Goal: Task Accomplishment & Management: Complete application form

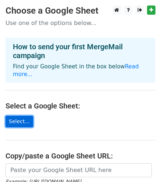
click at [23, 116] on link "Select..." at bounding box center [20, 121] width 28 height 11
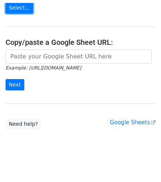
scroll to position [108, 0]
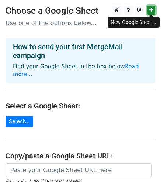
click at [151, 11] on icon at bounding box center [151, 9] width 4 height 5
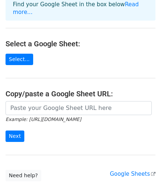
scroll to position [74, 0]
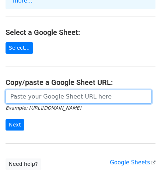
click at [71, 90] on input "url" at bounding box center [79, 97] width 146 height 14
paste input "https://docs.google.com/spreadsheets/d/15Hs5lbRDoPOoFINsVxMFe6sn0WRxlBKm/edit?u…"
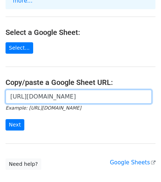
scroll to position [0, 272]
type input "https://docs.google.com/spreadsheets/d/15Hs5lbRDoPOoFINsVxMFe6sn0WRxlBKm/edit?u…"
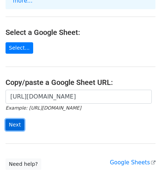
click at [11, 119] on input "Next" at bounding box center [15, 124] width 19 height 11
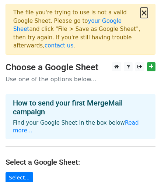
click at [142, 16] on button "×" at bounding box center [143, 12] width 7 height 9
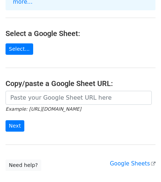
scroll to position [74, 0]
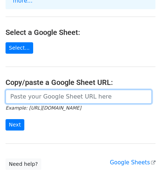
click at [42, 90] on input "url" at bounding box center [79, 97] width 146 height 14
paste input "https://docs.google.com/spreadsheets/d/15Hs5lbRDoPOoFINsVxMFe6sn0WRxlBKm/edit?u…"
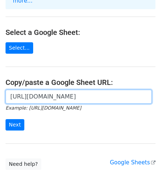
scroll to position [0, 272]
type input "https://docs.google.com/spreadsheets/d/15Hs5lbRDoPOoFINsVxMFe6sn0WRxlBKm/edit?u…"
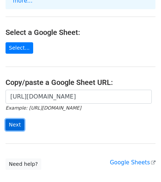
click at [10, 119] on input "Next" at bounding box center [15, 124] width 19 height 11
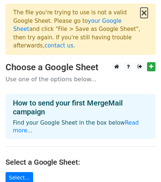
click at [142, 14] on button "×" at bounding box center [143, 12] width 7 height 9
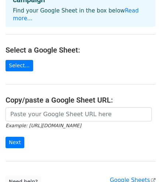
scroll to position [110, 0]
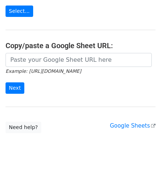
click at [72, 68] on small "Example: https://docs.google.com/spreadsheets/d/abc/edit" at bounding box center [43, 71] width 75 height 6
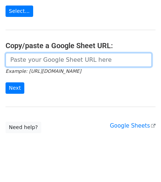
click at [74, 54] on input "url" at bounding box center [79, 60] width 146 height 14
paste input "https://docs.google.com/spreadsheets/d/1nRZTlY8Q-BFjmcA7NNLID-zQrP8Rrx4vpSe7Szi…"
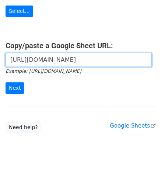
scroll to position [0, 153]
type input "https://docs.google.com/spreadsheets/d/1nRZTlY8Q-BFjmcA7NNLID-zQrP8Rrx4vpSe7Szi…"
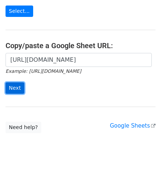
click at [20, 82] on input "Next" at bounding box center [15, 87] width 19 height 11
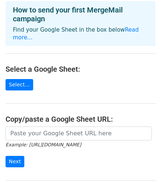
scroll to position [74, 0]
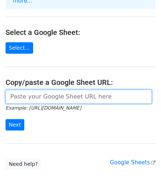
click at [79, 90] on input "url" at bounding box center [79, 97] width 146 height 14
type input "https://docs.google.com/spreadsheets/d/15Hs5lbRDoPOoFINsVxMFe6sn0WRxlBKm/edit?u…"
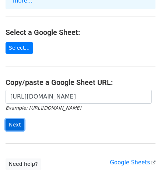
click at [18, 119] on input "Next" at bounding box center [15, 124] width 19 height 11
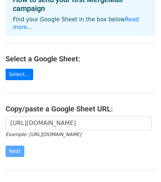
scroll to position [2, 0]
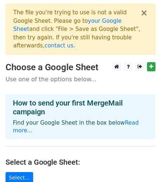
scroll to position [110, 0]
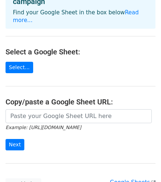
click at [78, 125] on small "Example: [URL][DOMAIN_NAME]" at bounding box center [43, 128] width 75 height 6
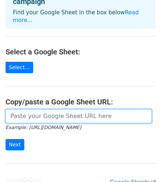
click at [81, 109] on input "url" at bounding box center [79, 116] width 146 height 14
paste input "[URL][DOMAIN_NAME]"
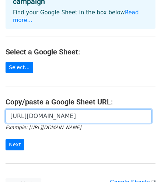
scroll to position [0, 153]
type input "[URL][DOMAIN_NAME]"
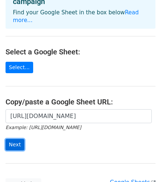
click at [10, 139] on input "Next" at bounding box center [15, 144] width 19 height 11
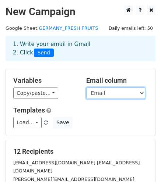
click at [111, 95] on select "Dup Acc Company Name Website Phone Email LinkedIn Status Remark" at bounding box center [115, 93] width 59 height 11
click at [86, 88] on select "Dup Acc Company Name Website Phone Email LinkedIn Status Remark" at bounding box center [115, 93] width 59 height 11
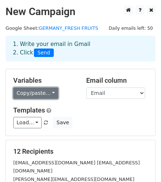
click at [38, 93] on link "Copy/paste..." at bounding box center [35, 93] width 45 height 11
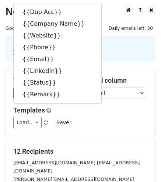
click at [77, 115] on div "Templates Load... No templates saved Save" at bounding box center [80, 117] width 145 height 22
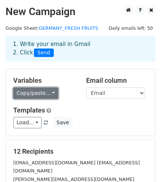
click at [49, 95] on link "Copy/paste..." at bounding box center [35, 93] width 45 height 11
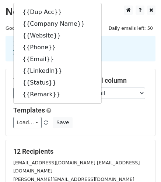
click at [82, 114] on div "Templates Load... No templates saved Save" at bounding box center [80, 117] width 145 height 22
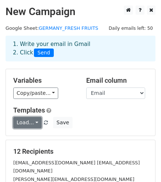
click at [31, 122] on link "Load..." at bounding box center [27, 122] width 28 height 11
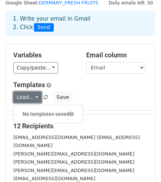
scroll to position [37, 0]
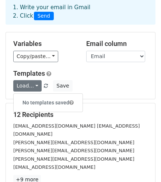
click at [109, 94] on div "Variables Copy/paste... {{Dup Acc}} {{Company Name}} {{Website}} {{Phone}} {{Em…" at bounding box center [80, 65] width 149 height 67
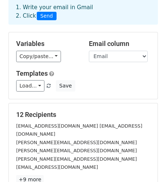
scroll to position [110, 0]
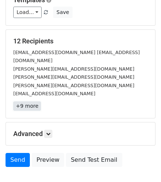
click at [31, 102] on link "+9 more" at bounding box center [27, 106] width 28 height 9
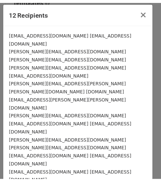
scroll to position [0, 0]
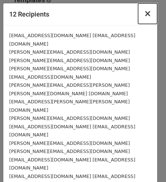
click at [146, 19] on button "×" at bounding box center [147, 13] width 19 height 21
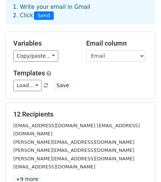
scroll to position [37, 0]
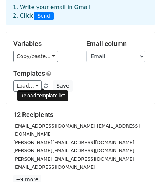
click at [44, 84] on span at bounding box center [46, 86] width 4 height 5
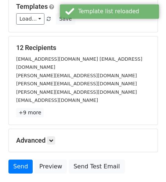
scroll to position [110, 0]
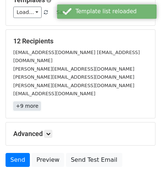
click at [23, 102] on link "+9 more" at bounding box center [27, 106] width 28 height 9
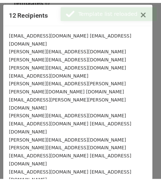
scroll to position [0, 0]
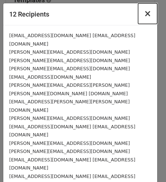
click at [144, 17] on span "×" at bounding box center [147, 13] width 7 height 10
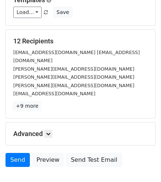
scroll to position [37, 0]
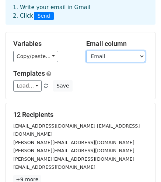
click at [115, 54] on select "Dup Acc Company Name Website Phone Email LinkedIn Status Remark" at bounding box center [115, 56] width 59 height 11
click at [86, 51] on select "Dup Acc Company Name Website Phone Email LinkedIn Status Remark" at bounding box center [115, 56] width 59 height 11
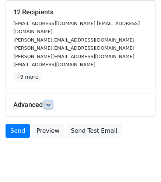
click at [46, 101] on link at bounding box center [48, 105] width 8 height 8
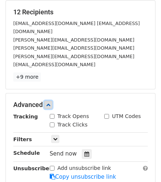
click at [46, 101] on link at bounding box center [48, 105] width 8 height 8
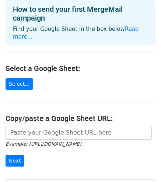
scroll to position [74, 0]
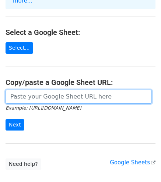
click at [47, 90] on input "url" at bounding box center [79, 97] width 146 height 14
click at [53, 90] on input "url" at bounding box center [79, 97] width 146 height 14
paste input "https://docs.google.com/spreadsheets/d/1nRZTlY8Q-BFjmcA7NNLID-zQrP8Rrx4vpSe7Szi…"
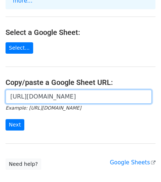
scroll to position [0, 153]
type input "https://docs.google.com/spreadsheets/d/1nRZTlY8Q-BFjmcA7NNLID-zQrP8Rrx4vpSe7Szi…"
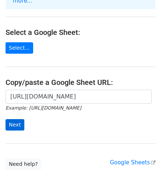
click at [18, 111] on form "https://docs.google.com/spreadsheets/d/1nRZTlY8Q-BFjmcA7NNLID-zQrP8Rrx4vpSe7Szi…" at bounding box center [81, 110] width 150 height 41
click at [15, 119] on input "Next" at bounding box center [15, 124] width 19 height 11
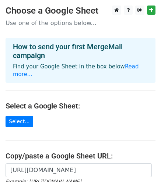
scroll to position [74, 0]
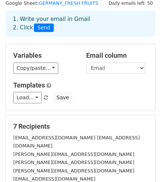
scroll to position [74, 0]
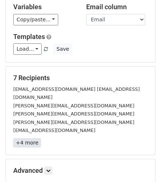
click at [14, 138] on link "+4 more" at bounding box center [27, 142] width 28 height 9
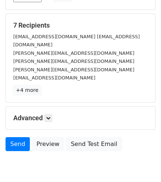
scroll to position [139, 0]
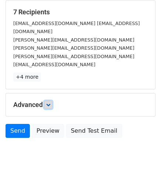
click at [46, 101] on link at bounding box center [48, 105] width 8 height 8
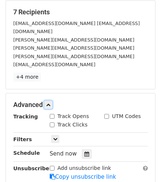
scroll to position [176, 0]
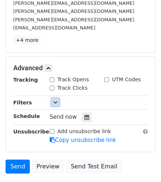
click at [58, 98] on link at bounding box center [55, 102] width 8 height 8
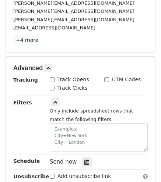
click at [65, 107] on div "Only include spreadsheet rows that match the following filters:" at bounding box center [99, 129] width 98 height 45
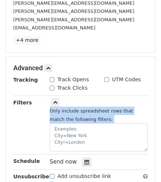
click at [65, 107] on div "Only include spreadsheet rows that match the following filters:" at bounding box center [99, 129] width 98 height 45
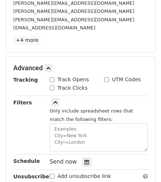
click at [18, 99] on div "Filters" at bounding box center [26, 125] width 36 height 53
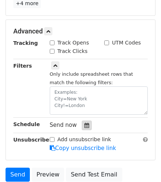
click at [86, 121] on div at bounding box center [87, 126] width 10 height 10
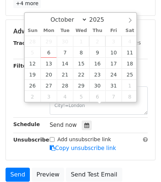
click at [17, 72] on div "Filters" at bounding box center [26, 88] width 36 height 53
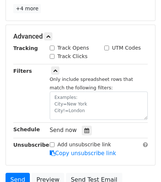
scroll to position [209, 0]
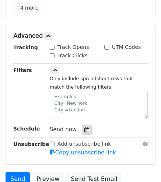
click at [84, 127] on icon at bounding box center [86, 129] width 5 height 5
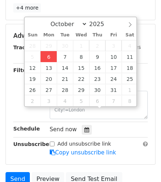
type input "2025-10-06 12:00"
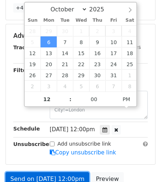
click at [71, 172] on link "Send on Oct 6 at 12:00pm" at bounding box center [48, 179] width 84 height 14
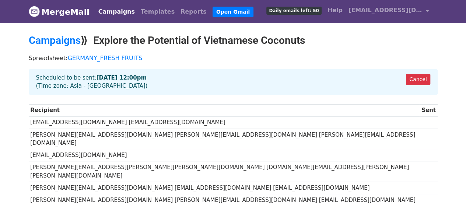
click at [152, 38] on h2 "Campaigns ⟫ Explore the Potential of Vietnamese Coconuts" at bounding box center [233, 40] width 408 height 13
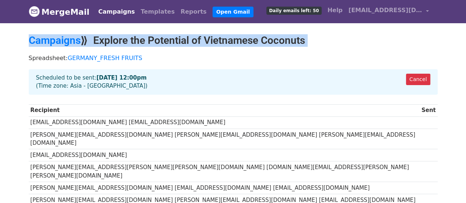
click at [152, 38] on h2 "Campaigns ⟫ Explore the Potential of Vietnamese Coconuts" at bounding box center [233, 40] width 408 height 13
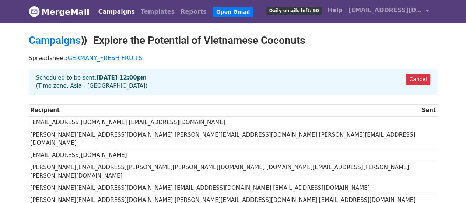
click at [187, 98] on div "Cancel Scheduled to be sent: [DATE] 12:00pm (Time zone: [GEOGRAPHIC_DATA])" at bounding box center [233, 84] width 420 height 31
drag, startPoint x: 422, startPoint y: 78, endPoint x: 269, endPoint y: 22, distance: 163.7
click at [422, 78] on link "Cancel" at bounding box center [418, 79] width 24 height 11
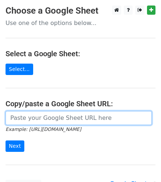
click at [26, 118] on input "url" at bounding box center [79, 118] width 146 height 14
type input "[URL][DOMAIN_NAME]"
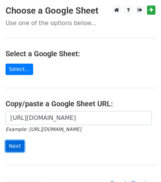
click at [11, 144] on input "Next" at bounding box center [15, 146] width 19 height 11
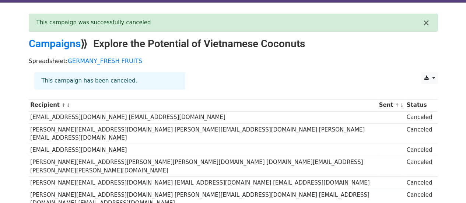
scroll to position [37, 0]
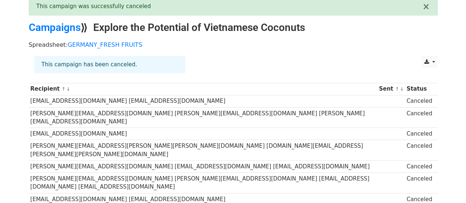
click at [165, 70] on div "This campaign has been canceled." at bounding box center [109, 64] width 151 height 17
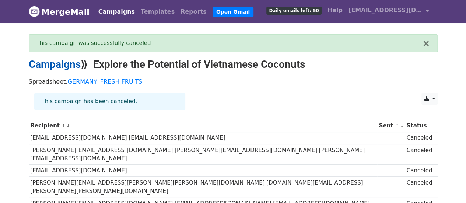
click at [50, 60] on link "Campaigns" at bounding box center [55, 64] width 52 height 12
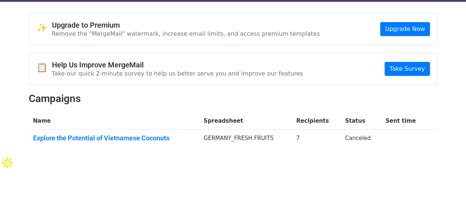
scroll to position [32, 0]
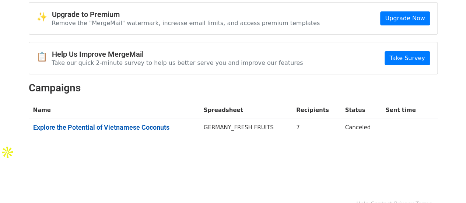
click at [156, 128] on link "Explore the Potential of Vietnamese Coconuts" at bounding box center [114, 127] width 162 height 8
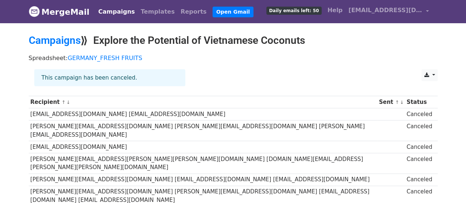
click at [132, 88] on div "This campaign has been canceled." at bounding box center [110, 80] width 162 height 23
click at [429, 74] on link at bounding box center [429, 75] width 16 height 12
click at [434, 98] on link "Excel" at bounding box center [437, 104] width 33 height 12
click at [132, 78] on div "This campaign has been canceled." at bounding box center [109, 77] width 151 height 17
click at [111, 57] on link "GERMANY_FRESH FRUITS" at bounding box center [105, 57] width 75 height 7
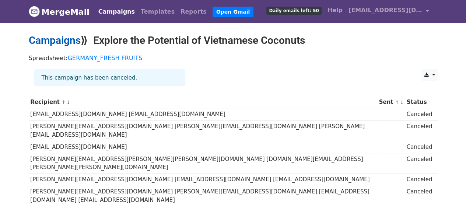
click at [67, 43] on link "Campaigns" at bounding box center [55, 40] width 52 height 12
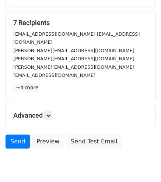
scroll to position [139, 0]
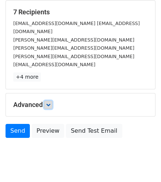
click at [50, 103] on icon at bounding box center [48, 105] width 4 height 4
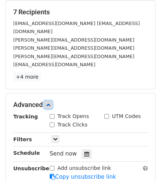
scroll to position [211, 0]
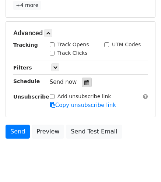
click at [84, 80] on icon at bounding box center [86, 82] width 5 height 5
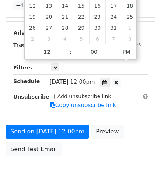
click at [92, 79] on span "Wed, Oct 8, 12:00pm" at bounding box center [72, 82] width 45 height 7
click at [85, 79] on span "Wed, Oct 8, 12:00pm" at bounding box center [72, 82] width 45 height 7
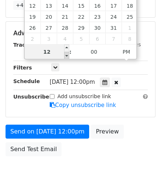
type input "2025-10-08 11:00"
type input "11"
click at [66, 54] on span at bounding box center [66, 55] width 5 height 7
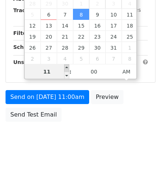
type input "2025-10-08 12:00"
type input "12"
click at [66, 67] on span at bounding box center [66, 67] width 5 height 7
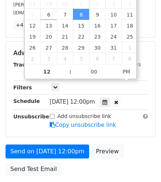
scroll to position [211, 0]
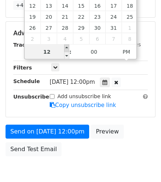
type input "2025-10-08 13:00"
type input "01"
click at [66, 48] on span at bounding box center [66, 48] width 5 height 7
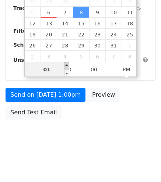
scroll to position [191, 0]
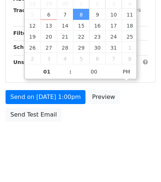
click at [127, 101] on div "Send on Oct 8 at 1:00pm Preview Send Test Email" at bounding box center [80, 107] width 161 height 35
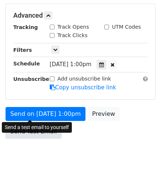
click at [43, 125] on link "Send Test Email" at bounding box center [34, 132] width 56 height 14
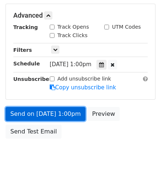
click at [50, 107] on link "Send on Oct 8 at 1:00pm" at bounding box center [46, 114] width 80 height 14
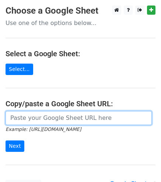
click at [48, 122] on input "url" at bounding box center [79, 118] width 146 height 14
type input "[URL][DOMAIN_NAME]"
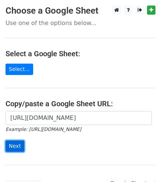
click at [17, 146] on input "Next" at bounding box center [15, 146] width 19 height 11
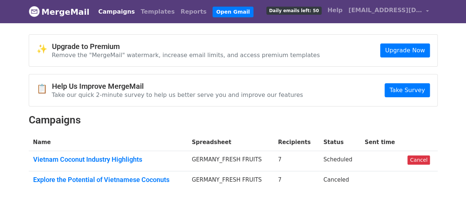
scroll to position [37, 0]
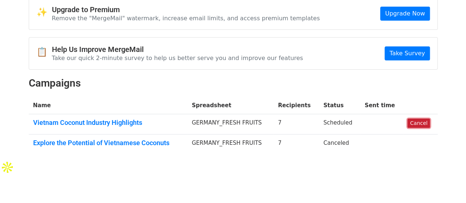
click at [421, 125] on link "Cancel" at bounding box center [418, 122] width 22 height 9
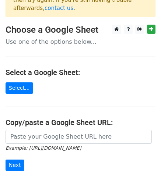
scroll to position [74, 0]
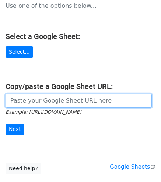
click at [57, 95] on input "url" at bounding box center [79, 101] width 146 height 14
type input "[URL][DOMAIN_NAME]"
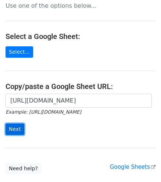
click at [10, 124] on input "Next" at bounding box center [15, 129] width 19 height 11
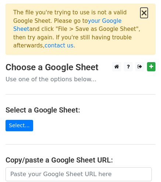
click at [142, 16] on button "×" at bounding box center [143, 12] width 7 height 9
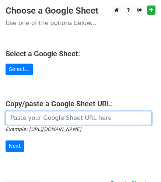
click at [42, 121] on input "url" at bounding box center [79, 118] width 146 height 14
type input "https://docs.google.com/spreadsheets/d/1nRZTlY8Q-BFjmcA7NNLID-zQrP8Rrx4vpSe7Szi…"
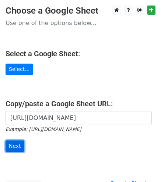
click at [6, 142] on input "Next" at bounding box center [15, 146] width 19 height 11
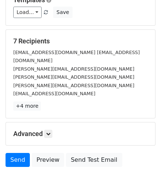
scroll to position [139, 0]
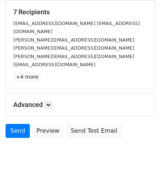
click at [77, 98] on div "Advanced Tracking Track Opens UTM Codes Track Clicks Filters Only include sprea…" at bounding box center [80, 104] width 149 height 23
click at [52, 101] on link at bounding box center [48, 105] width 8 height 8
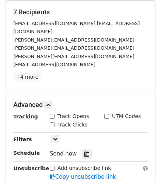
click at [53, 123] on input "Track Clicks" at bounding box center [52, 125] width 5 height 5
checkbox input "true"
click at [52, 114] on input "Track Opens" at bounding box center [52, 116] width 5 height 5
checkbox input "true"
click at [31, 114] on strong "Tracking" at bounding box center [25, 117] width 25 height 6
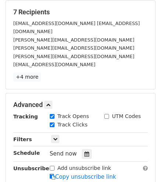
click at [31, 114] on strong "Tracking" at bounding box center [25, 117] width 25 height 6
copy div "Tracking"
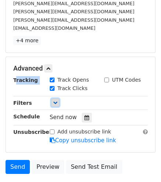
click at [57, 100] on icon at bounding box center [55, 102] width 4 height 4
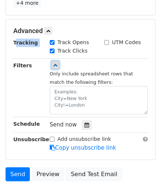
scroll to position [214, 0]
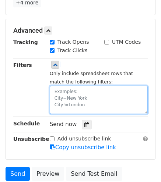
click at [73, 86] on textarea at bounding box center [99, 100] width 98 height 28
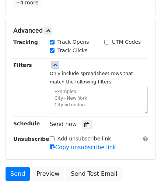
click at [40, 79] on div "Filters" at bounding box center [26, 87] width 36 height 53
click at [52, 137] on input "Add unsubscribe link" at bounding box center [52, 139] width 5 height 5
checkbox input "true"
click at [84, 122] on icon at bounding box center [86, 124] width 5 height 5
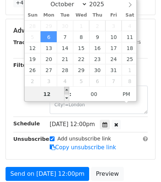
type input "2025-10-06 13:00"
type input "01"
click at [67, 90] on span at bounding box center [66, 90] width 5 height 7
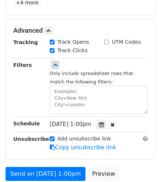
click at [88, 172] on div "Send on Oct 6 at 1:00pm Preview Send Test Email" at bounding box center [80, 184] width 161 height 35
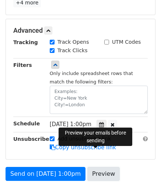
click at [94, 167] on link "Preview" at bounding box center [103, 174] width 32 height 14
click at [89, 167] on link "Preview" at bounding box center [103, 174] width 32 height 14
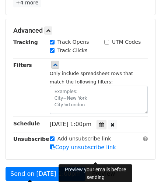
scroll to position [273, 0]
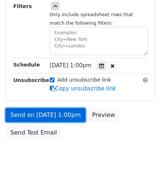
click at [50, 108] on link "Send on Oct 6 at 1:00pm" at bounding box center [46, 115] width 80 height 14
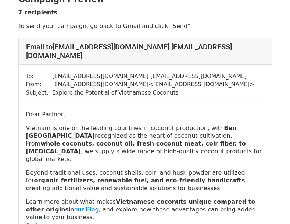
scroll to position [65, 0]
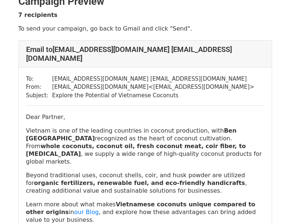
scroll to position [12, 0]
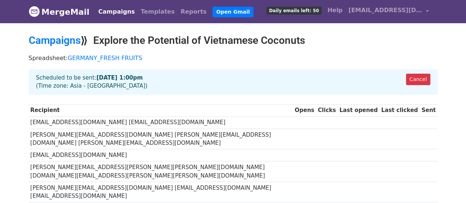
click at [287, 12] on span "Daily emails left: 50" at bounding box center [293, 11] width 55 height 8
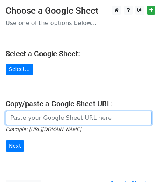
click at [50, 118] on input "url" at bounding box center [79, 118] width 146 height 14
type input "https://docs.google.com/spreadsheets/d/1nRZTlY8Q-BFjmcA7NNLID-zQrP8Rrx4vpSe7Szi…"
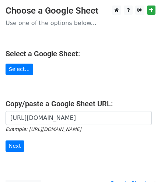
click at [4, 141] on div "https://docs.google.com/spreadsheets/d/1nRZTlY8Q-BFjmcA7NNLID-zQrP8Rrx4vpSe7Szi…" at bounding box center [80, 135] width 161 height 49
click at [12, 142] on input "Next" at bounding box center [15, 146] width 19 height 11
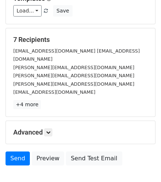
scroll to position [139, 0]
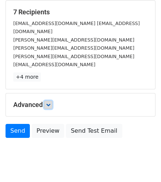
click at [51, 101] on link at bounding box center [48, 105] width 8 height 8
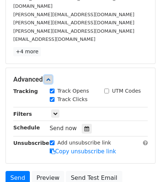
scroll to position [176, 0]
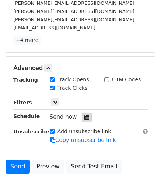
click at [84, 115] on icon at bounding box center [86, 117] width 5 height 5
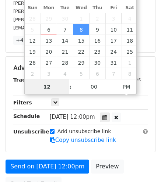
scroll to position [0, 0]
type input "2025-10-08 13:00"
type input "01"
click at [65, 83] on span at bounding box center [66, 82] width 5 height 7
type input "2025-10-08 14:00"
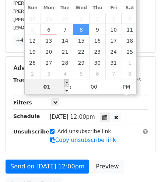
type input "02"
click at [65, 83] on span at bounding box center [66, 82] width 5 height 7
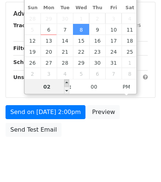
type input "2025-10-08 15:00"
type input "03"
click at [65, 83] on span at bounding box center [66, 82] width 5 height 7
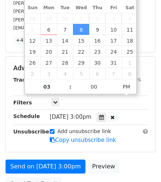
click at [85, 171] on div "Send on Oct 8 at 3:00pm Preview Send Test Email" at bounding box center [80, 177] width 161 height 35
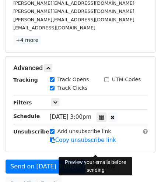
click at [89, 160] on link "Preview" at bounding box center [103, 167] width 32 height 14
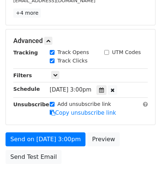
scroll to position [192, 0]
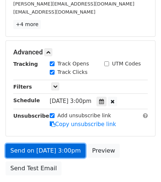
click at [66, 144] on link "Send on Oct 8 at 3:00pm" at bounding box center [46, 151] width 80 height 14
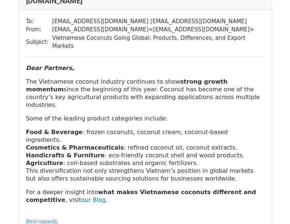
scroll to position [147, 0]
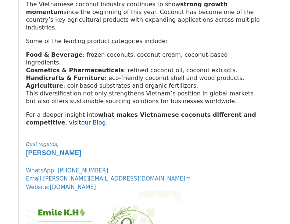
click at [81, 119] on link "our Blog" at bounding box center [93, 122] width 25 height 7
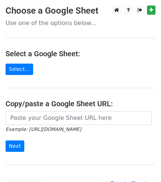
click at [103, 24] on p "Use one of the options below..." at bounding box center [81, 23] width 150 height 8
click at [66, 23] on p "Use one of the options below..." at bounding box center [81, 23] width 150 height 8
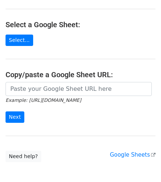
scroll to position [67, 0]
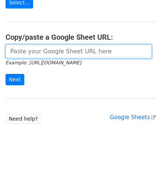
click at [41, 56] on input "url" at bounding box center [79, 52] width 146 height 14
type input "[URL][DOMAIN_NAME]"
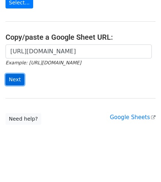
click at [21, 80] on input "Next" at bounding box center [15, 79] width 19 height 11
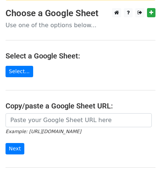
scroll to position [114, 0]
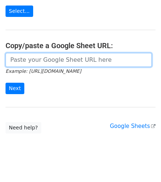
drag, startPoint x: 112, startPoint y: 49, endPoint x: 99, endPoint y: 58, distance: 15.4
click at [112, 53] on input "url" at bounding box center [79, 60] width 146 height 14
type input "https://docs.google.com/spreadsheets/d/15Hs5lbRDoPOoFINsVxMFe6sn0WRxlBKm/edit?u…"
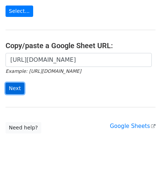
click at [8, 83] on input "Next" at bounding box center [15, 88] width 19 height 11
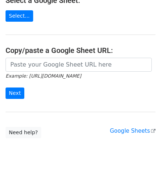
scroll to position [114, 0]
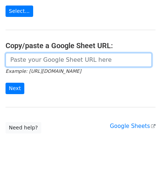
click at [64, 57] on input "url" at bounding box center [79, 60] width 146 height 14
type input "https://docs.google.com/spreadsheets/d/1nRZTlY8Q-BFjmcA7NNLID-zQrP8Rrx4vpSe7Szi…"
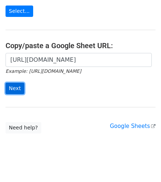
click at [13, 83] on input "Next" at bounding box center [15, 88] width 19 height 11
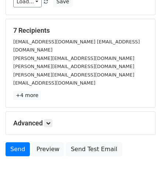
scroll to position [139, 0]
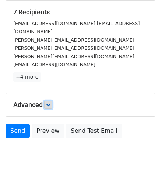
click at [49, 103] on icon at bounding box center [48, 105] width 4 height 4
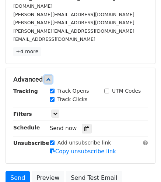
scroll to position [176, 0]
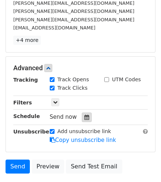
click at [82, 113] on div at bounding box center [87, 118] width 10 height 10
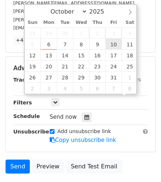
scroll to position [0, 0]
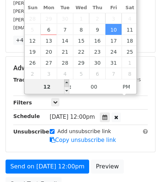
type input "[DATE] 13:00"
type input "01"
click at [68, 83] on span at bounding box center [66, 82] width 5 height 7
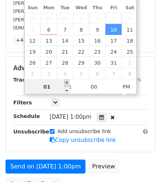
type input "2025-10-10 14:00"
type input "02"
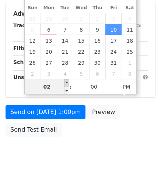
click at [68, 83] on span at bounding box center [66, 82] width 5 height 7
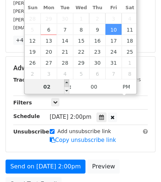
type input "2025-10-10 15:00"
type input "03"
click at [68, 81] on span at bounding box center [66, 82] width 5 height 7
type input "2025-10-10 16:00"
type input "04"
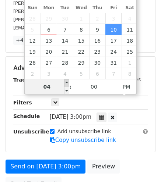
click at [68, 81] on span at bounding box center [66, 82] width 5 height 7
type input "2025-10-10 17:00"
type input "05"
click at [68, 81] on span at bounding box center [66, 82] width 5 height 7
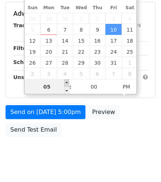
type input "2025-10-10 18:00"
type input "06"
click at [68, 81] on span at bounding box center [66, 82] width 5 height 7
type input "2025-10-10 19:00"
type input "07"
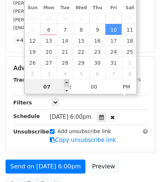
click at [68, 81] on span at bounding box center [66, 82] width 5 height 7
type input "2025-10-10 18:00"
type input "06"
click at [69, 91] on span at bounding box center [66, 90] width 5 height 7
type input "2025-10-10 17:00"
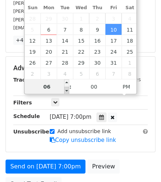
type input "05"
click at [69, 91] on span at bounding box center [66, 90] width 5 height 7
type input "2025-10-10 16:00"
type input "04"
click at [69, 91] on span at bounding box center [66, 90] width 5 height 7
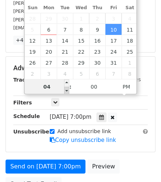
type input "2025-10-10 15:00"
type input "03"
click at [69, 91] on span at bounding box center [66, 90] width 5 height 7
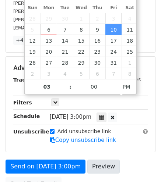
click at [89, 128] on label "Add unsubscribe link" at bounding box center [84, 132] width 54 height 8
click at [54, 129] on input "Add unsubscribe link" at bounding box center [52, 131] width 5 height 5
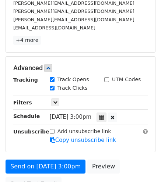
click at [52, 129] on input "Add unsubscribe link" at bounding box center [52, 131] width 5 height 5
checkbox input "true"
click at [50, 99] on div "Only include spreadsheet rows that match the following filters:" at bounding box center [98, 103] width 109 height 8
click at [56, 100] on icon at bounding box center [55, 102] width 4 height 4
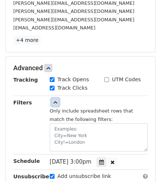
scroll to position [250, 0]
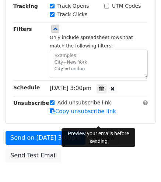
click at [92, 131] on link "Preview" at bounding box center [103, 138] width 32 height 14
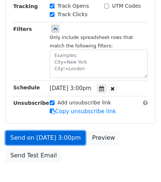
click at [40, 131] on link "Send on Oct 10 at 3:00pm" at bounding box center [46, 138] width 80 height 14
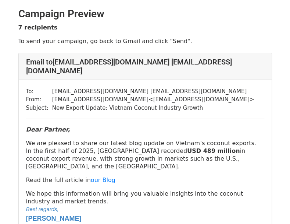
scroll to position [37, 0]
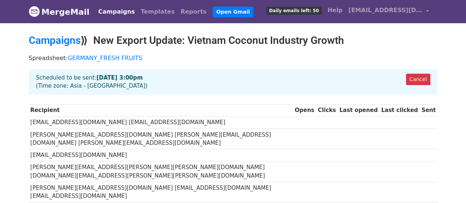
click at [75, 46] on div "Campaigns ⟫ New Export Update: Vietnam Coconut Industry Growth" at bounding box center [233, 42] width 420 height 16
click at [74, 43] on link "Campaigns" at bounding box center [55, 40] width 52 height 12
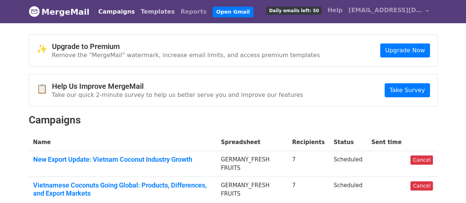
click at [149, 17] on link "Templates" at bounding box center [158, 11] width 40 height 15
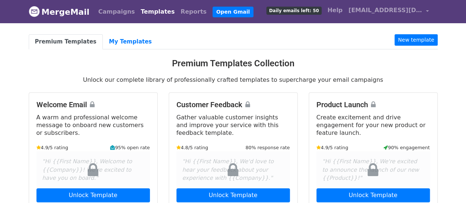
click at [74, 12] on link "MergeMail" at bounding box center [59, 11] width 61 height 15
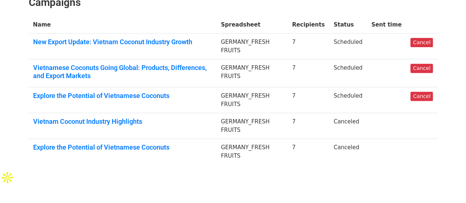
scroll to position [106, 0]
